Goal: Go to known website

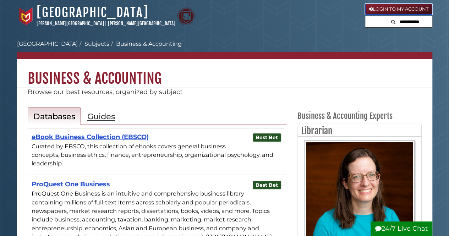
click at [391, 10] on link "Login to My Account" at bounding box center [397, 9] width 67 height 11
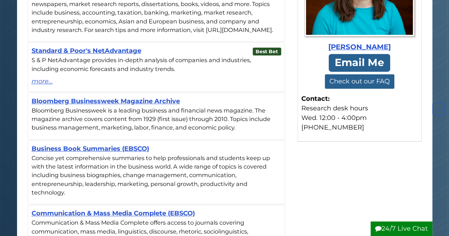
scroll to position [208, 0]
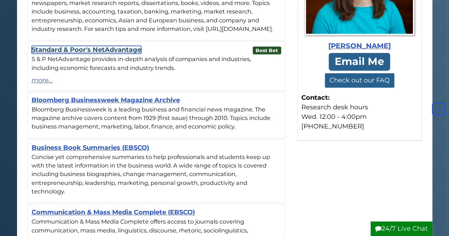
click at [116, 54] on link "Standard & Poor's NetAdvantage" at bounding box center [87, 50] width 110 height 8
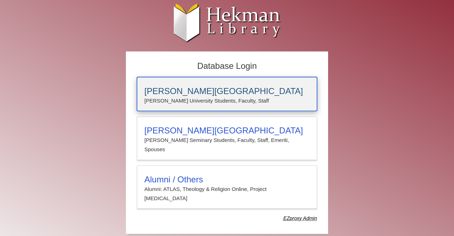
click at [195, 92] on h3 "[PERSON_NAME][GEOGRAPHIC_DATA]" at bounding box center [226, 91] width 165 height 10
